Goal: Task Accomplishment & Management: Manage account settings

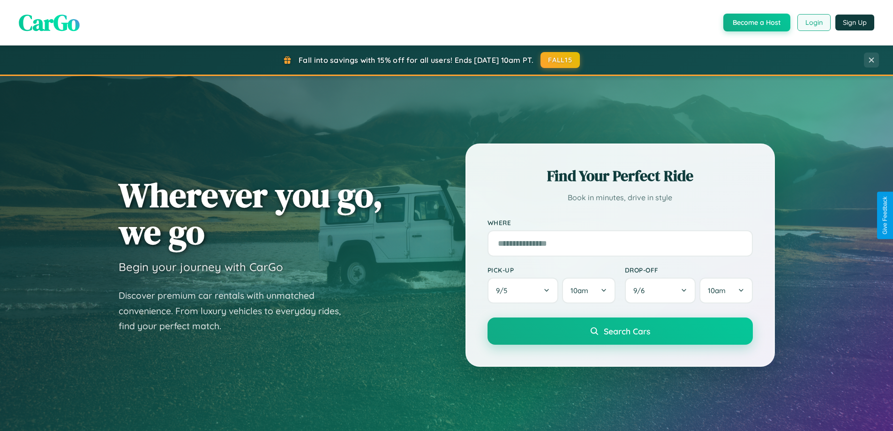
click at [814, 23] on button "Login" at bounding box center [814, 22] width 33 height 17
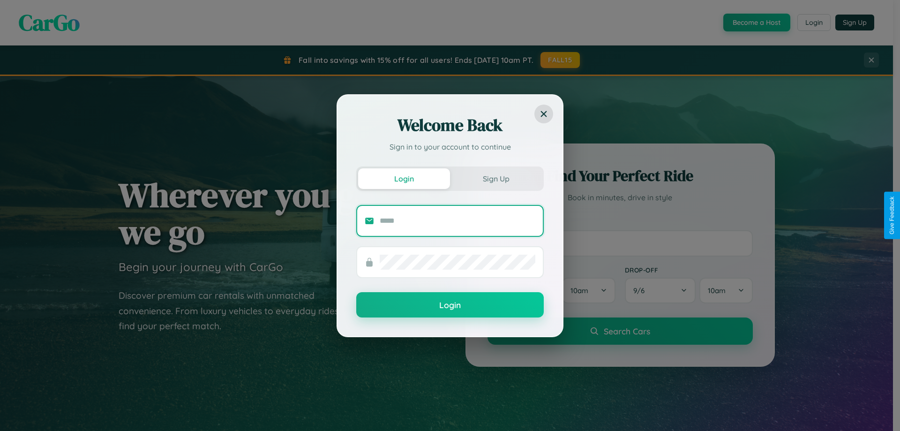
click at [458, 220] on input "text" at bounding box center [458, 220] width 156 height 15
type input "**********"
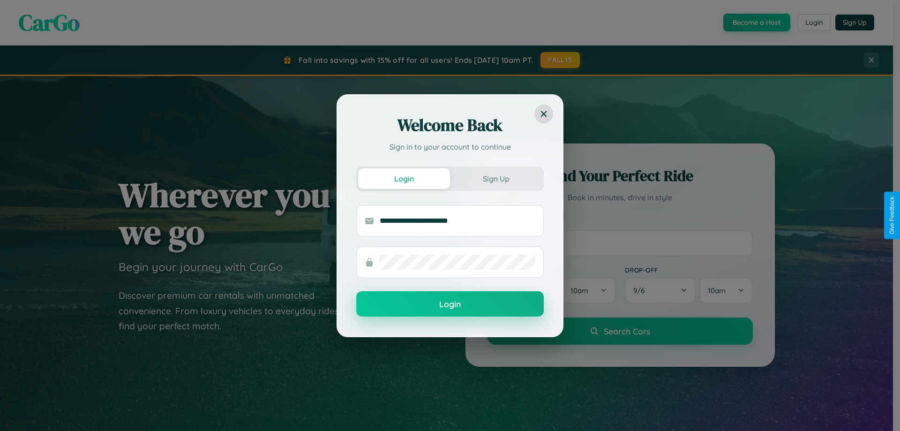
click at [450, 304] on button "Login" at bounding box center [450, 303] width 188 height 25
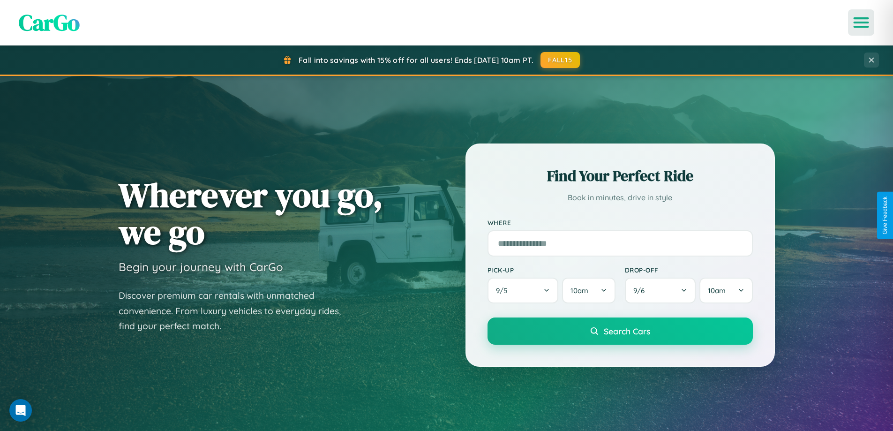
click at [862, 23] on icon "Open menu" at bounding box center [862, 22] width 14 height 8
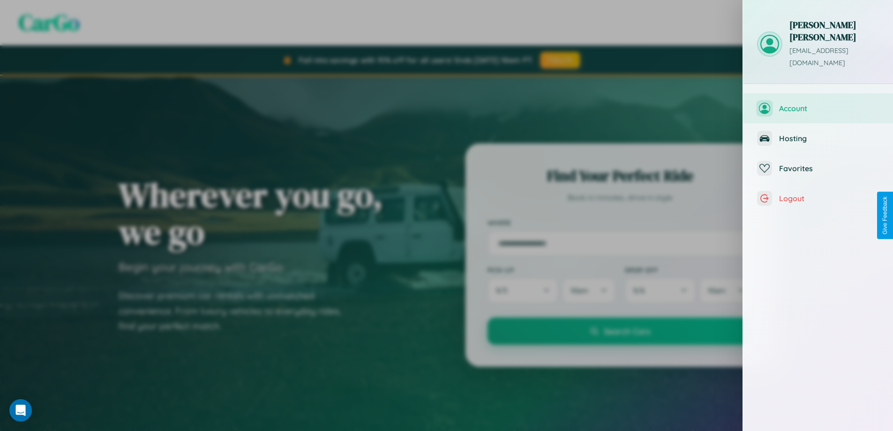
click at [818, 104] on span "Account" at bounding box center [829, 108] width 100 height 9
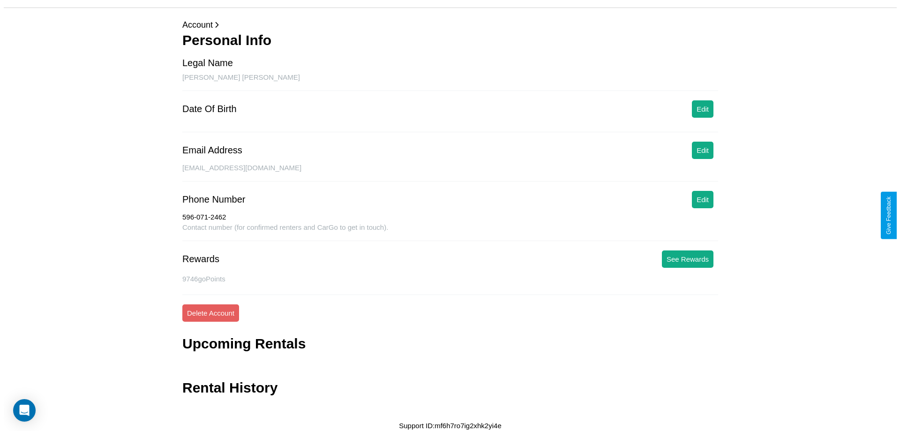
scroll to position [30, 0]
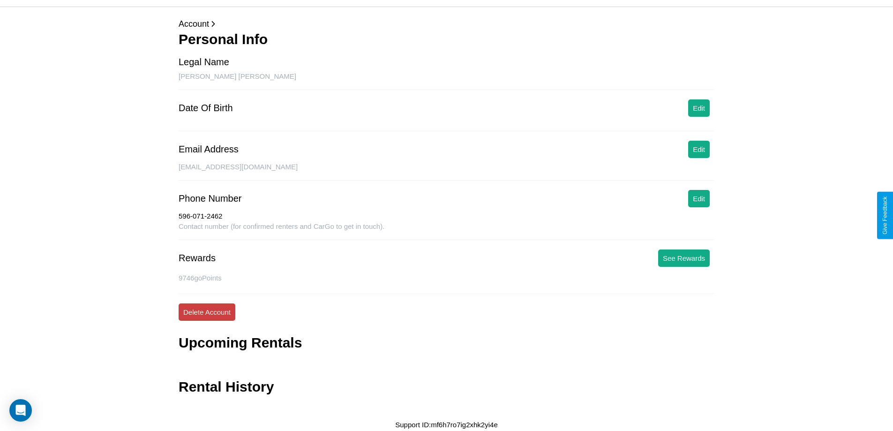
click at [207, 312] on button "Delete Account" at bounding box center [207, 311] width 57 height 17
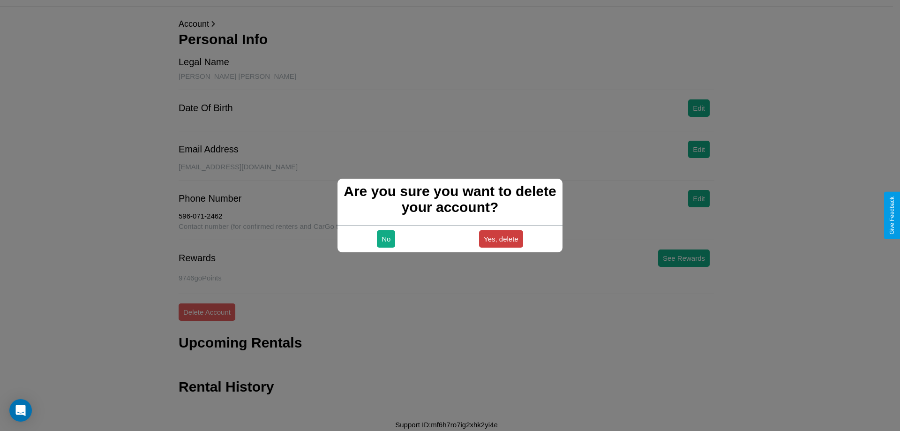
click at [501, 239] on button "Yes, delete" at bounding box center [501, 238] width 44 height 17
